Goal: Transaction & Acquisition: Purchase product/service

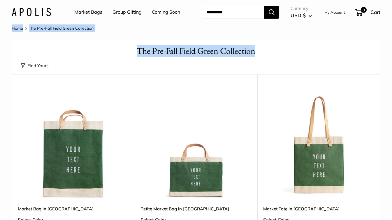
drag, startPoint x: 392, startPoint y: 37, endPoint x: 390, endPoint y: 52, distance: 15.5
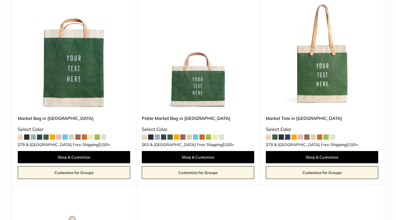
drag, startPoint x: 390, startPoint y: 52, endPoint x: 395, endPoint y: 77, distance: 24.5
click at [392, 77] on html "Market Bags Group Gifting Coming Soon Need help? Text Us: 20919 hello@apolisglo…" at bounding box center [198, 110] width 396 height 220
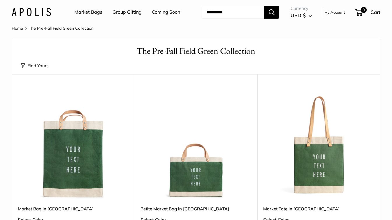
click at [222, 19] on input "Search..." at bounding box center [233, 12] width 62 height 13
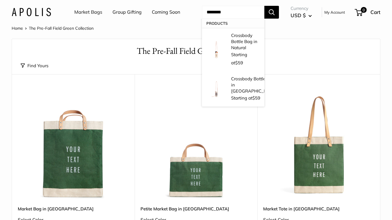
type input "********"
click at [264, 6] on button "Search" at bounding box center [271, 12] width 15 height 13
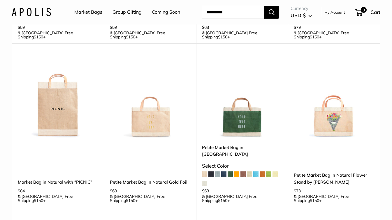
scroll to position [189, 0]
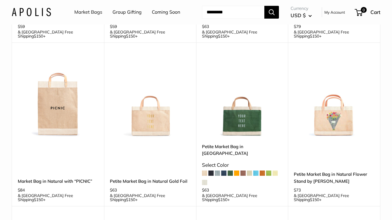
click at [0, 0] on img at bounding box center [0, 0] width 0 height 0
click at [234, 18] on input "Search..." at bounding box center [233, 12] width 62 height 13
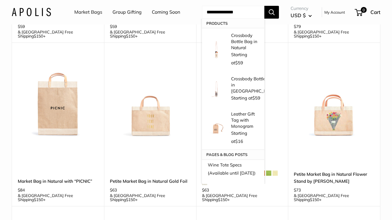
type input "**********"
click at [264, 6] on button "Search" at bounding box center [271, 12] width 15 height 13
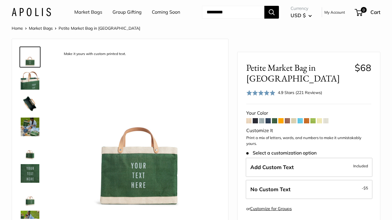
click at [31, 136] on img at bounding box center [30, 127] width 19 height 19
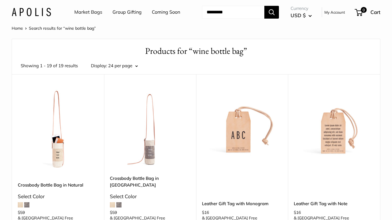
click at [224, 19] on input "Search..." at bounding box center [233, 12] width 62 height 13
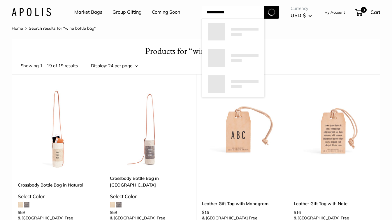
type input "**********"
click at [264, 6] on button "Search" at bounding box center [271, 12] width 15 height 13
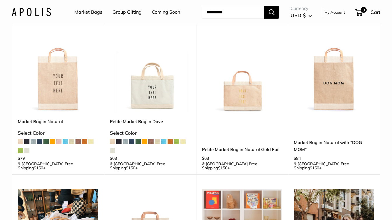
scroll to position [522, 0]
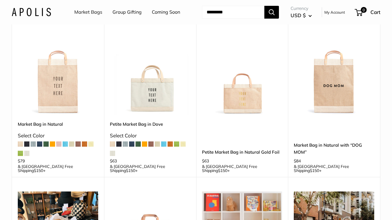
click at [238, 149] on link "Petite Market Bag in Natural Gold Foil" at bounding box center [242, 152] width 80 height 7
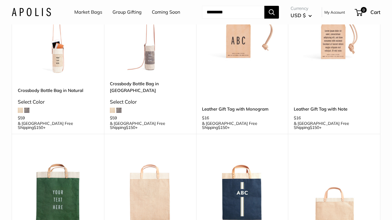
scroll to position [66, 0]
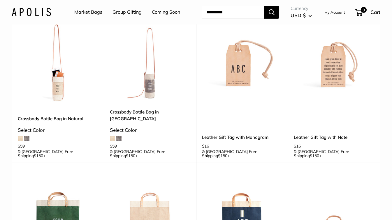
click at [151, 122] on link "Crossbody Bottle Bag in [GEOGRAPHIC_DATA]" at bounding box center [150, 116] width 80 height 14
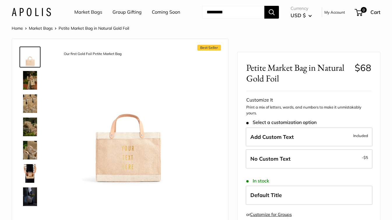
click at [27, 90] on img at bounding box center [30, 80] width 19 height 19
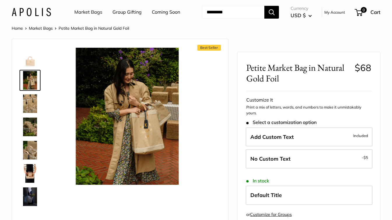
click at [32, 113] on img at bounding box center [30, 103] width 19 height 19
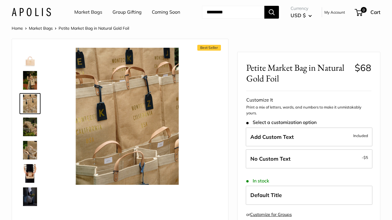
click at [31, 136] on img at bounding box center [30, 127] width 19 height 19
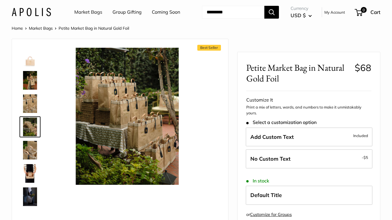
click at [31, 160] on img at bounding box center [30, 150] width 19 height 19
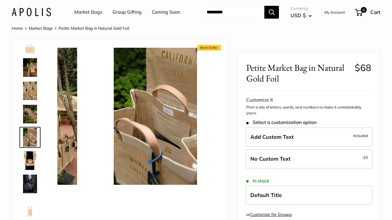
scroll to position [18, 0]
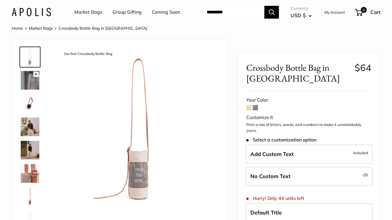
click at [28, 136] on img at bounding box center [30, 127] width 19 height 19
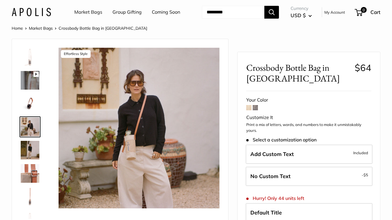
click at [237, 19] on input "Search..." at bounding box center [233, 12] width 62 height 13
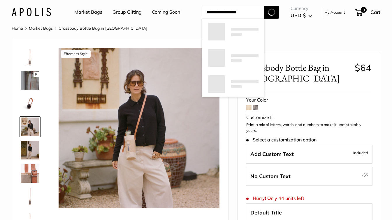
type input "**********"
click at [264, 6] on button "Search" at bounding box center [271, 12] width 15 height 13
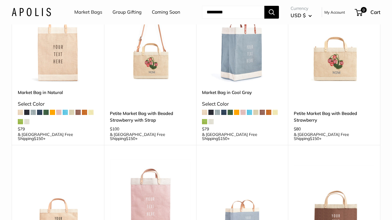
scroll to position [90, 0]
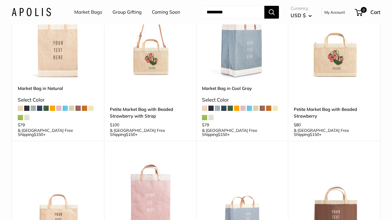
click at [0, 0] on img at bounding box center [0, 0] width 0 height 0
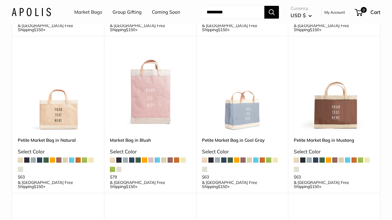
scroll to position [201, 0]
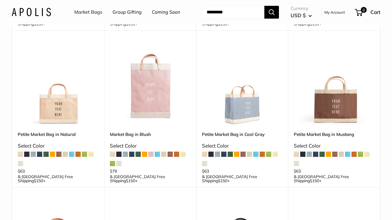
click at [0, 0] on img at bounding box center [0, 0] width 0 height 0
click at [228, 19] on input "Search..." at bounding box center [233, 12] width 62 height 13
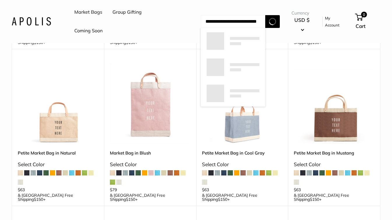
scroll to position [0, 5]
type input "**********"
click at [265, 15] on button "Search" at bounding box center [272, 21] width 15 height 13
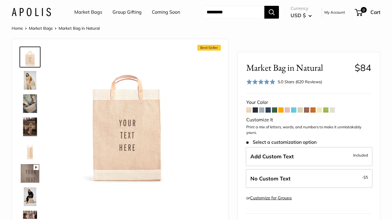
click at [30, 113] on img at bounding box center [30, 103] width 19 height 19
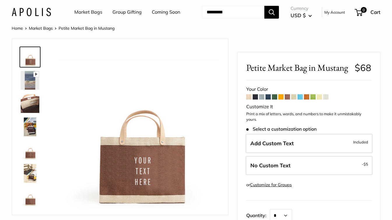
click at [28, 113] on img at bounding box center [30, 103] width 19 height 19
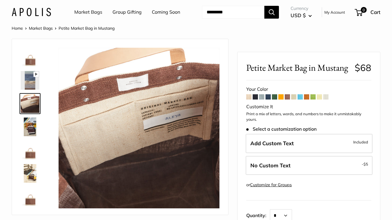
click at [27, 136] on img at bounding box center [30, 127] width 19 height 19
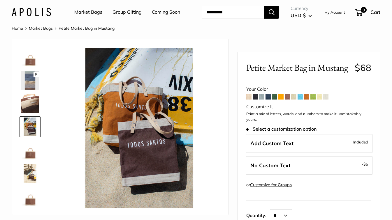
click at [30, 160] on img at bounding box center [30, 150] width 19 height 19
